Goal: Task Accomplishment & Management: Use online tool/utility

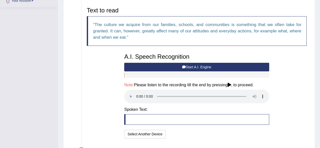
scroll to position [118, 0]
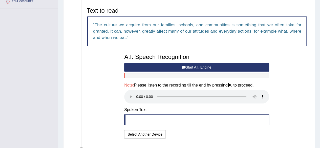
click at [207, 67] on button "Start A.I. Engine" at bounding box center [196, 67] width 145 height 9
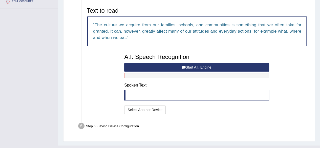
click at [197, 67] on button "Start A.I. Engine" at bounding box center [196, 67] width 145 height 9
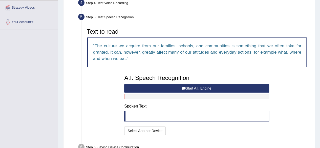
scroll to position [97, 0]
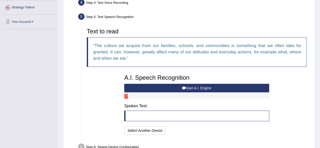
click at [207, 87] on button "Start A.I. Engine" at bounding box center [196, 88] width 145 height 9
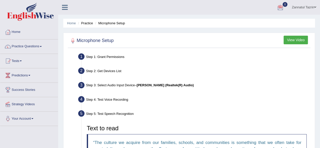
scroll to position [0, 0]
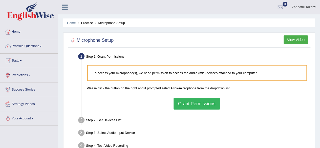
click at [42, 46] on span at bounding box center [41, 46] width 2 height 1
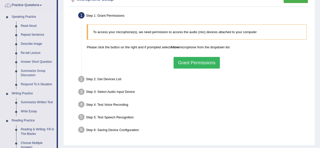
scroll to position [42, 0]
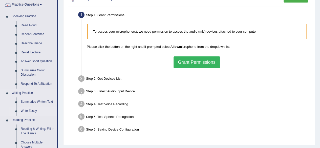
click at [30, 109] on link "Write Essay" at bounding box center [37, 111] width 38 height 9
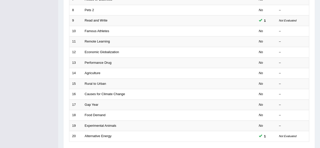
scroll to position [148, 0]
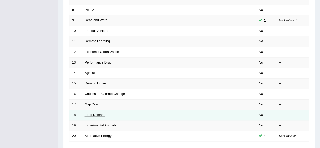
click at [95, 115] on link "Food Demand" at bounding box center [95, 115] width 21 height 4
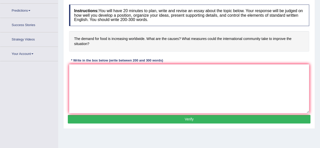
scroll to position [74, 0]
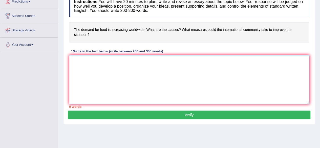
click at [80, 73] on textarea at bounding box center [189, 79] width 240 height 49
paste textarea "The increasing influence of (essay topic) on our lives has ignited numerous dis…"
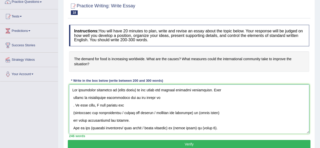
scroll to position [59, 0]
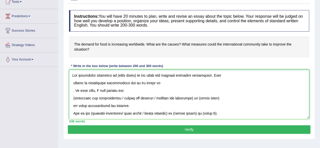
drag, startPoint x: 136, startPoint y: 75, endPoint x: 115, endPoint y: 77, distance: 20.4
click at [115, 77] on textarea at bounding box center [189, 94] width 240 height 49
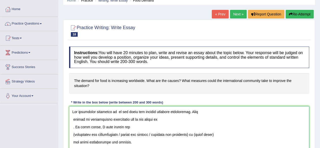
scroll to position [43, 0]
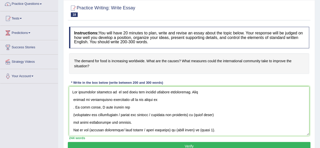
drag, startPoint x: 74, startPoint y: 58, endPoint x: 114, endPoint y: 60, distance: 40.6
click at [114, 60] on h4 "The demand for food is increasing worldwide. What are the causes? What measures…" at bounding box center [189, 63] width 240 height 21
click at [115, 91] on textarea at bounding box center [189, 111] width 240 height 49
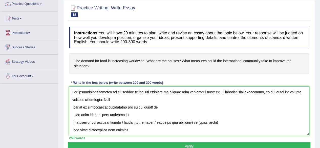
click at [74, 108] on textarea at bounding box center [189, 111] width 240 height 49
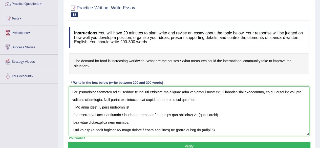
click at [209, 99] on textarea at bounding box center [189, 111] width 240 height 49
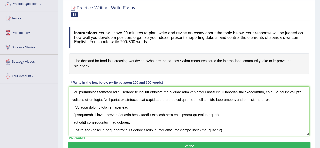
click at [74, 109] on textarea at bounding box center [189, 111] width 240 height 49
drag, startPoint x: 126, startPoint y: 114, endPoint x: 75, endPoint y: 116, distance: 50.9
click at [75, 116] on textarea at bounding box center [189, 111] width 240 height 49
click at [158, 114] on textarea at bounding box center [189, 111] width 240 height 49
drag, startPoint x: 197, startPoint y: 114, endPoint x: 72, endPoint y: 114, distance: 125.4
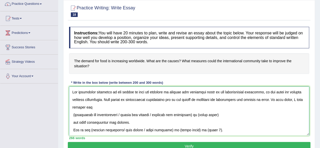
click at [72, 114] on textarea at bounding box center [189, 111] width 240 height 49
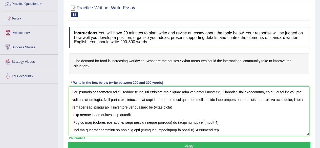
drag, startPoint x: 116, startPoint y: 92, endPoint x: 147, endPoint y: 93, distance: 31.2
click at [147, 93] on textarea at bounding box center [189, 111] width 240 height 49
click at [175, 107] on textarea at bounding box center [189, 111] width 240 height 49
drag, startPoint x: 195, startPoint y: 106, endPoint x: 175, endPoint y: 108, distance: 20.5
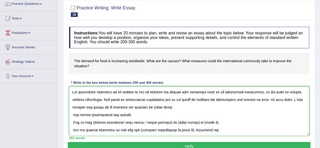
click at [175, 108] on textarea at bounding box center [189, 111] width 240 height 49
paste textarea "the demand of food"
drag, startPoint x: 147, startPoint y: 107, endPoint x: 125, endPoint y: 106, distance: 21.8
click at [125, 106] on textarea at bounding box center [189, 111] width 240 height 49
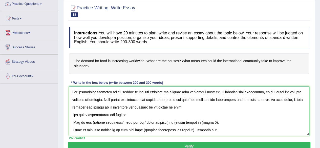
click at [125, 106] on textarea at bounding box center [189, 111] width 240 height 49
drag, startPoint x: 147, startPoint y: 107, endPoint x: 120, endPoint y: 106, distance: 26.9
click at [120, 106] on textarea at bounding box center [189, 111] width 240 height 49
click at [155, 106] on textarea at bounding box center [189, 111] width 240 height 49
click at [156, 106] on textarea at bounding box center [189, 111] width 240 height 49
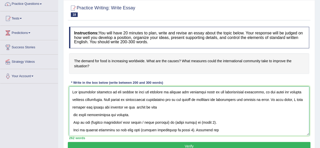
paste textarea "es of the situation"
drag, startPoint x: 169, startPoint y: 107, endPoint x: 158, endPoint y: 107, distance: 11.4
click at [158, 107] on textarea at bounding box center [189, 111] width 240 height 49
drag, startPoint x: 171, startPoint y: 107, endPoint x: 157, endPoint y: 108, distance: 14.0
click at [157, 108] on textarea at bounding box center [189, 111] width 240 height 49
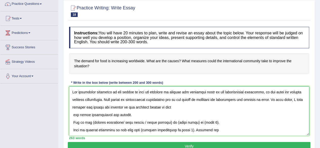
click at [172, 107] on textarea at bounding box center [189, 111] width 240 height 49
click at [211, 107] on textarea at bounding box center [189, 111] width 240 height 49
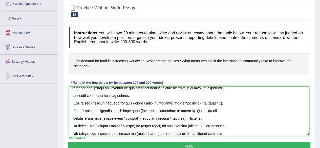
scroll to position [20, 0]
click at [92, 103] on textarea at bounding box center [189, 111] width 240 height 49
drag, startPoint x: 124, startPoint y: 101, endPoint x: 91, endPoint y: 103, distance: 33.2
click at [91, 103] on textarea at bounding box center [189, 111] width 240 height 49
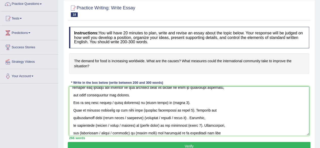
drag, startPoint x: 139, startPoint y: 103, endPoint x: 111, endPoint y: 107, distance: 27.6
click at [111, 107] on textarea at bounding box center [189, 111] width 240 height 49
click at [130, 103] on textarea at bounding box center [189, 111] width 240 height 49
drag, startPoint x: 139, startPoint y: 102, endPoint x: 111, endPoint y: 103, distance: 28.4
click at [111, 103] on textarea at bounding box center [189, 111] width 240 height 49
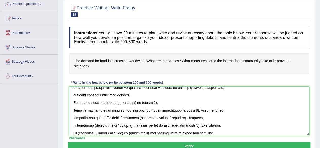
drag, startPoint x: 136, startPoint y: 103, endPoint x: 116, endPoint y: 105, distance: 20.3
click at [116, 105] on textarea at bounding box center [189, 111] width 240 height 49
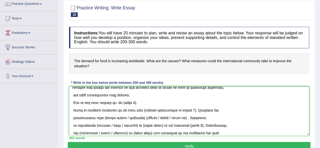
paste textarea "es of the situation"
drag, startPoint x: 142, startPoint y: 102, endPoint x: 115, endPoint y: 104, distance: 27.7
click at [115, 104] on textarea at bounding box center [189, 111] width 240 height 49
click at [117, 102] on textarea at bounding box center [189, 111] width 240 height 49
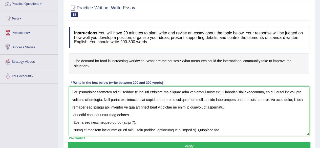
drag, startPoint x: 115, startPoint y: 91, endPoint x: 148, endPoint y: 90, distance: 32.4
click at [148, 90] on textarea at bounding box center [189, 111] width 240 height 49
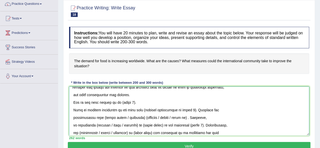
click at [118, 102] on textarea at bounding box center [189, 111] width 240 height 49
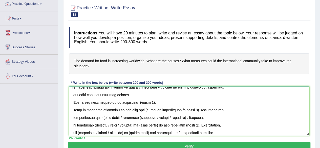
paste textarea "the demand of food"
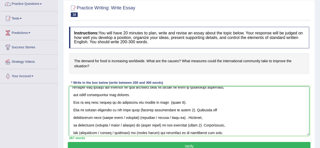
drag, startPoint x: 183, startPoint y: 102, endPoint x: 169, endPoint y: 103, distance: 14.2
click at [169, 103] on textarea at bounding box center [189, 111] width 240 height 49
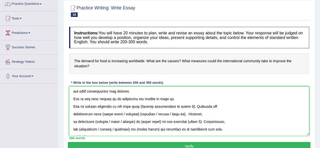
drag, startPoint x: 141, startPoint y: 98, endPoint x: 122, endPoint y: 100, distance: 19.3
click at [122, 100] on textarea at bounding box center [189, 111] width 240 height 49
click at [133, 104] on textarea at bounding box center [189, 111] width 240 height 49
drag, startPoint x: 135, startPoint y: 99, endPoint x: 118, endPoint y: 102, distance: 17.7
click at [118, 102] on textarea at bounding box center [189, 111] width 240 height 49
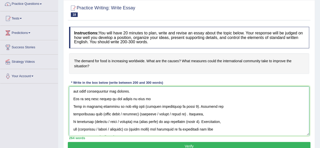
click at [152, 99] on textarea at bounding box center [189, 111] width 240 height 49
click at [122, 99] on textarea at bounding box center [189, 111] width 240 height 49
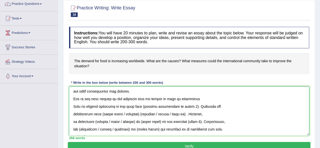
click at [191, 97] on textarea at bounding box center [189, 111] width 240 height 49
click at [210, 99] on textarea at bounding box center [189, 111] width 240 height 49
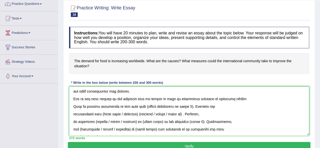
click at [238, 99] on textarea at bounding box center [189, 111] width 240 height 49
drag, startPoint x: 136, startPoint y: 106, endPoint x: 185, endPoint y: 104, distance: 49.7
click at [185, 104] on textarea at bounding box center [189, 111] width 240 height 49
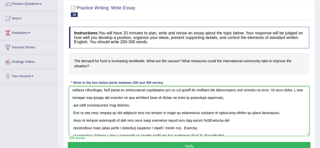
type textarea "The increasing influence of the demand of food and measures to improve the situ…"
drag, startPoint x: 75, startPoint y: 60, endPoint x: 94, endPoint y: 63, distance: 19.5
click at [94, 63] on h4 "The demand for food is increasing worldwide. What are the causes? What measures…" at bounding box center [189, 63] width 240 height 21
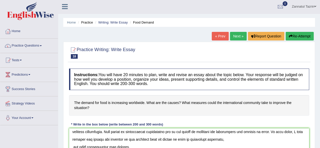
scroll to position [0, 0]
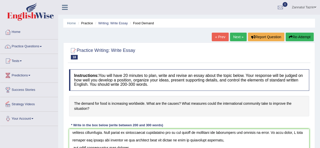
click at [27, 118] on link "Your Account" at bounding box center [29, 118] width 58 height 13
click at [31, 47] on link "Practice Questions" at bounding box center [29, 46] width 58 height 13
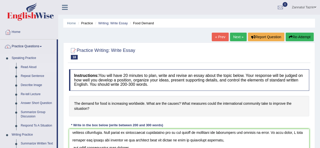
click at [28, 66] on link "Read Aloud" at bounding box center [37, 67] width 38 height 9
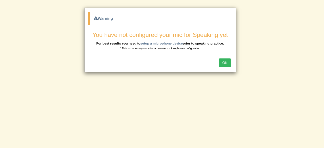
click at [227, 64] on button "OK" at bounding box center [225, 63] width 12 height 9
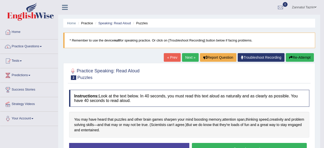
click at [227, 64] on body "Toggle navigation Home Practice Questions Speaking Practice Read Aloud Repeat S…" at bounding box center [162, 74] width 324 height 148
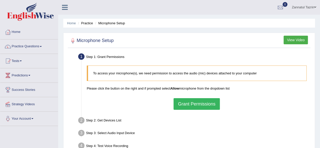
click at [199, 103] on button "Grant Permissions" at bounding box center [197, 104] width 46 height 12
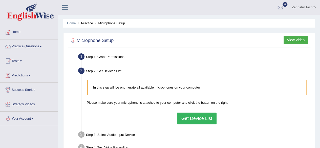
scroll to position [22, 0]
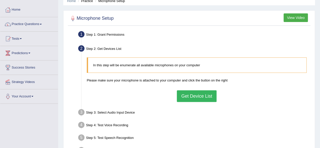
click at [200, 95] on button "Get Device List" at bounding box center [197, 96] width 40 height 12
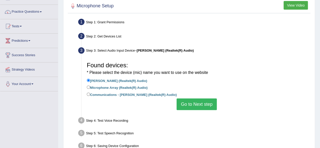
scroll to position [35, 0]
click at [87, 80] on input "[PERSON_NAME] (Realtek(R) Audio)" at bounding box center [88, 80] width 3 height 3
click at [196, 105] on button "Go to Next step" at bounding box center [197, 104] width 40 height 12
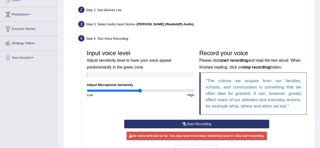
scroll to position [66, 0]
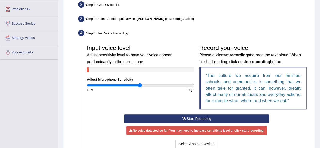
click at [193, 118] on button "Start Recording" at bounding box center [196, 119] width 145 height 9
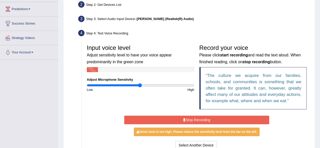
scroll to position [72, 0]
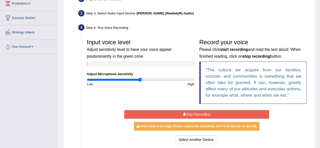
click at [193, 113] on button "Stop Recording" at bounding box center [196, 114] width 145 height 9
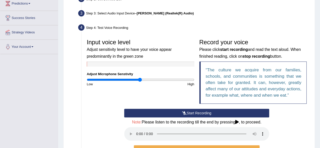
click at [193, 113] on button "Start Recording" at bounding box center [196, 113] width 145 height 9
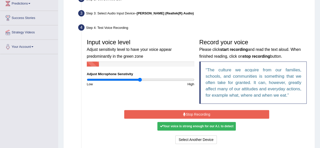
click at [193, 113] on button "Stop Recording" at bounding box center [196, 114] width 145 height 9
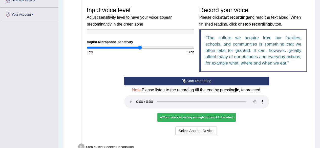
scroll to position [104, 0]
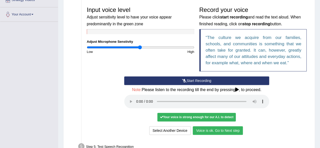
click at [225, 129] on button "Voice is ok. Go to Next step" at bounding box center [218, 130] width 50 height 9
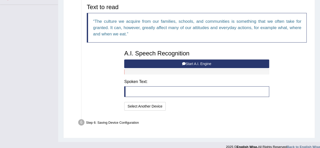
scroll to position [121, 0]
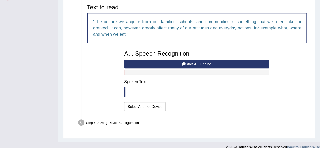
click at [201, 63] on button "Start A.I. Engine" at bounding box center [196, 64] width 145 height 9
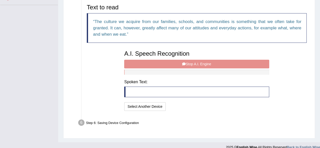
click at [201, 63] on div "A.I. Speech Recognition Start A.I. Engine Stop A.I. Engine Note: Please listen …" at bounding box center [197, 80] width 150 height 64
click at [202, 66] on div "A.I. Speech Recognition Start A.I. Engine Stop A.I. Engine Note: Please listen …" at bounding box center [197, 80] width 150 height 64
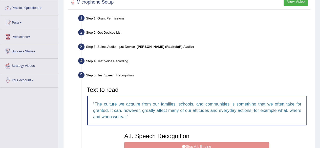
scroll to position [0, 0]
